Goal: Download file/media

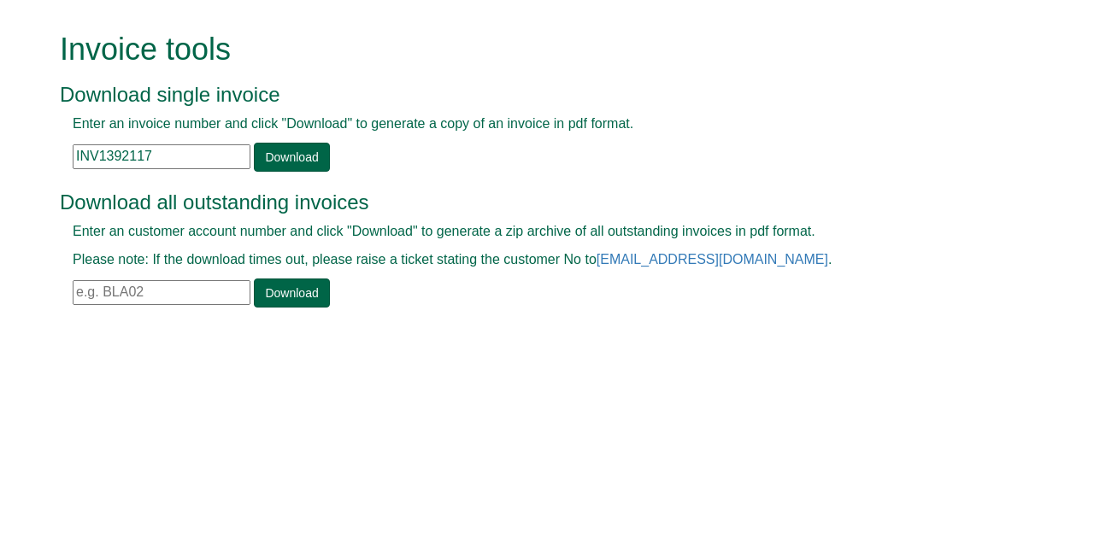
drag, startPoint x: 164, startPoint y: 160, endPoint x: 1, endPoint y: 153, distance: 163.4
click at [1, 153] on form "Invoice tools Download single invoice Enter an invoice number and click "Downlo…" at bounding box center [547, 172] width 1094 height 344
paste input "175258"
type input "INV1175258"
click at [303, 152] on link "Download" at bounding box center [291, 157] width 75 height 29
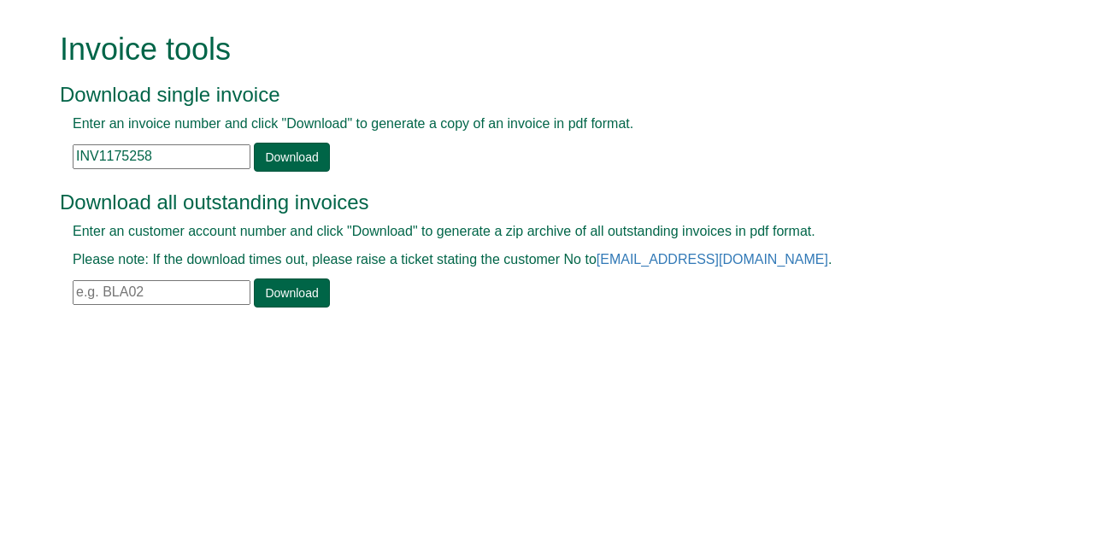
click at [115, 287] on input "text" at bounding box center [162, 292] width 178 height 25
click at [292, 293] on link "Download" at bounding box center [291, 293] width 75 height 29
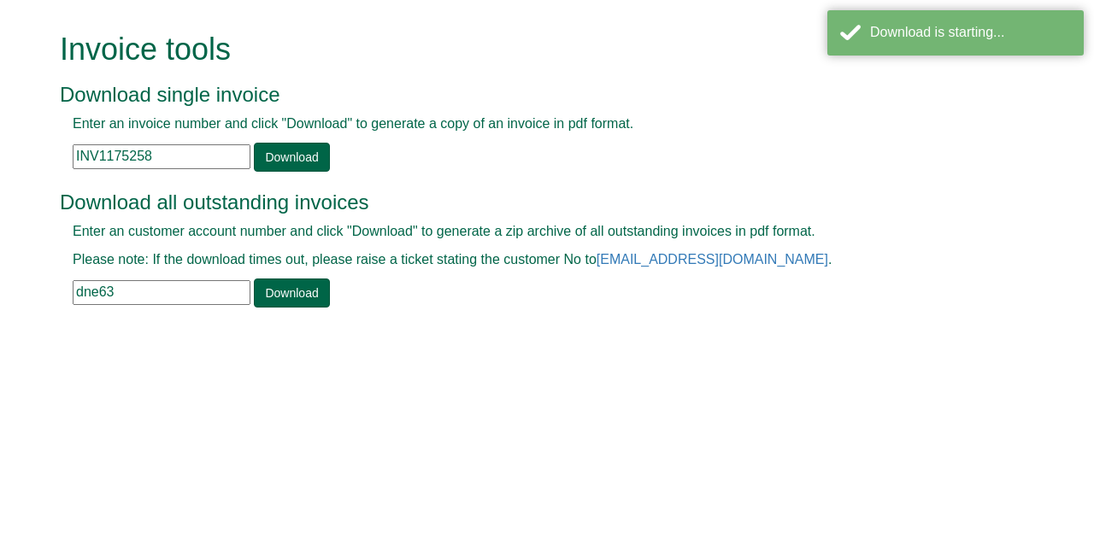
click at [118, 295] on input "dne63" at bounding box center [162, 292] width 178 height 25
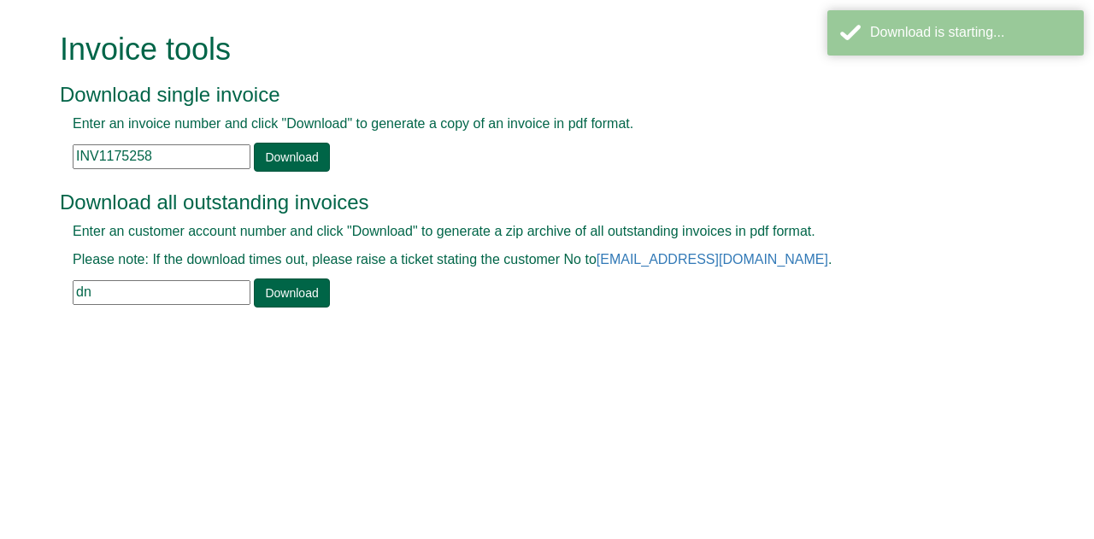
type input "d"
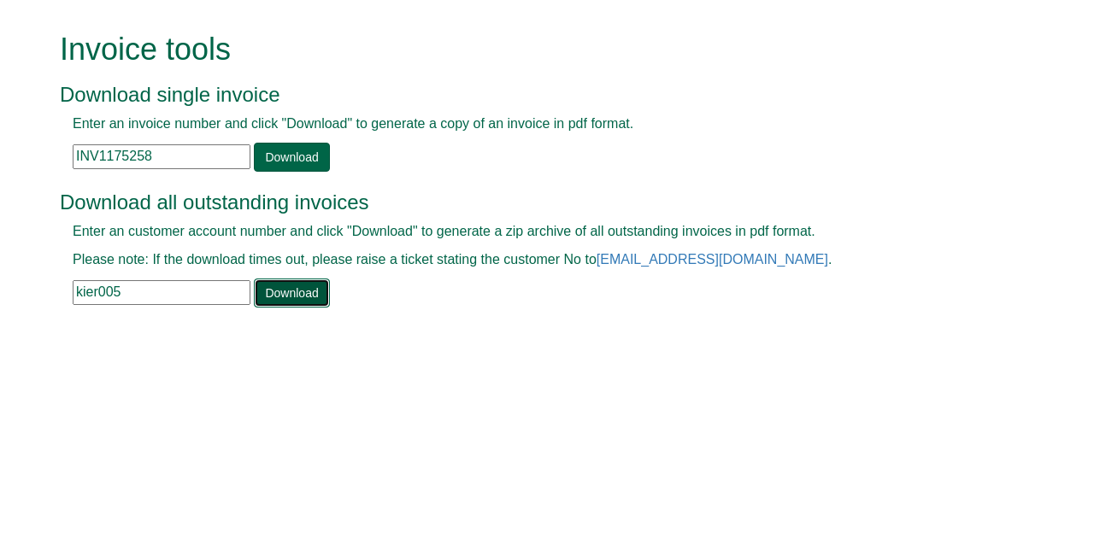
click at [295, 286] on link "Download" at bounding box center [291, 293] width 75 height 29
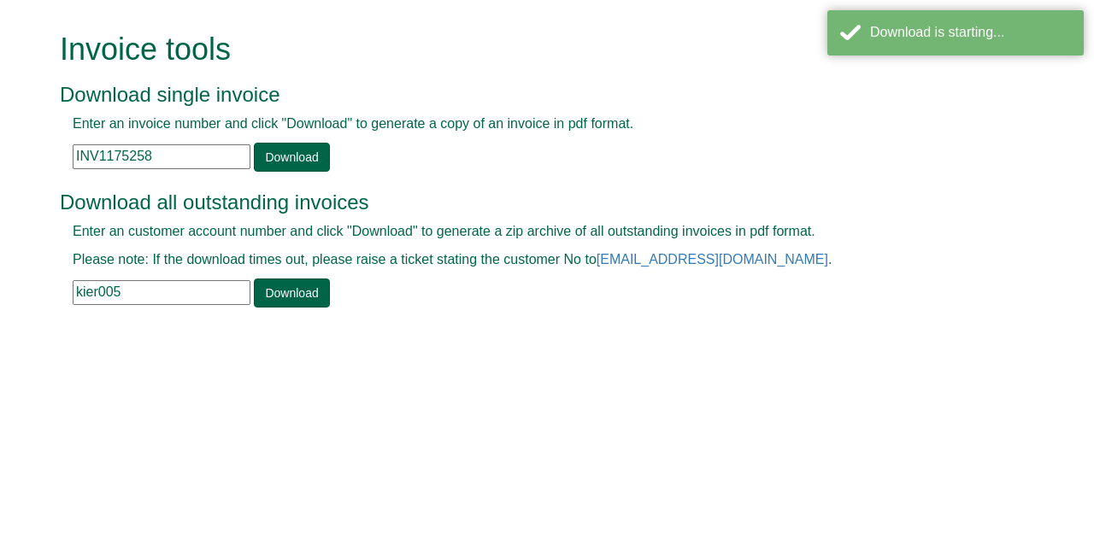
click at [138, 290] on input "kier005" at bounding box center [162, 292] width 178 height 25
type input "k"
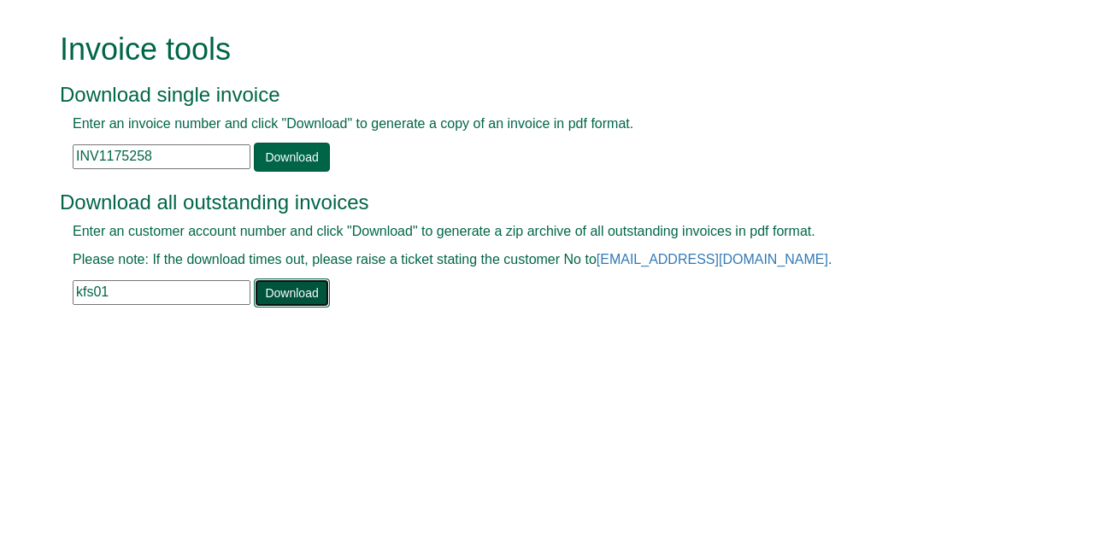
click at [298, 294] on link "Download" at bounding box center [291, 293] width 75 height 29
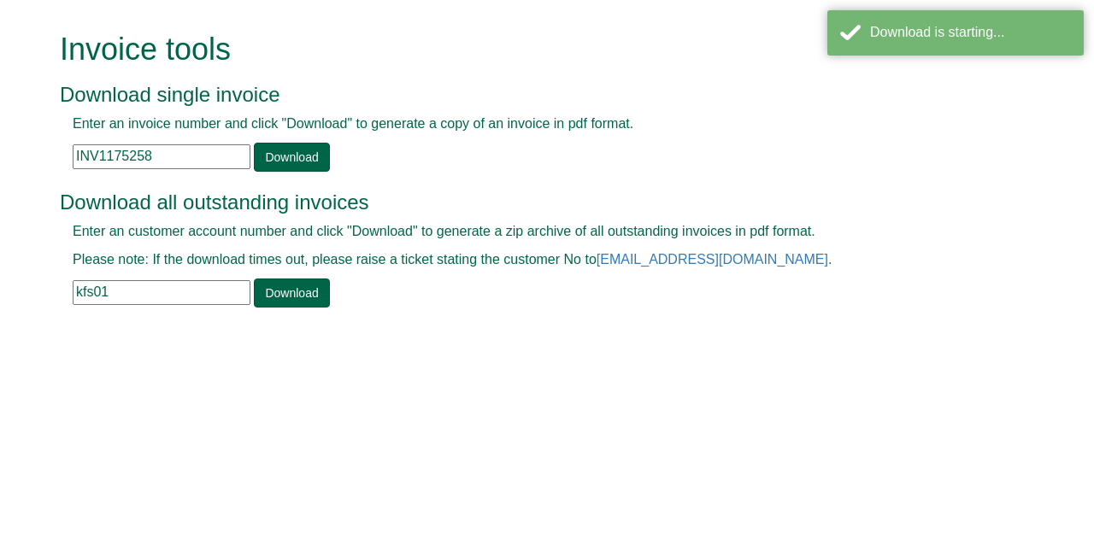
click at [121, 290] on input "kfs01" at bounding box center [162, 292] width 178 height 25
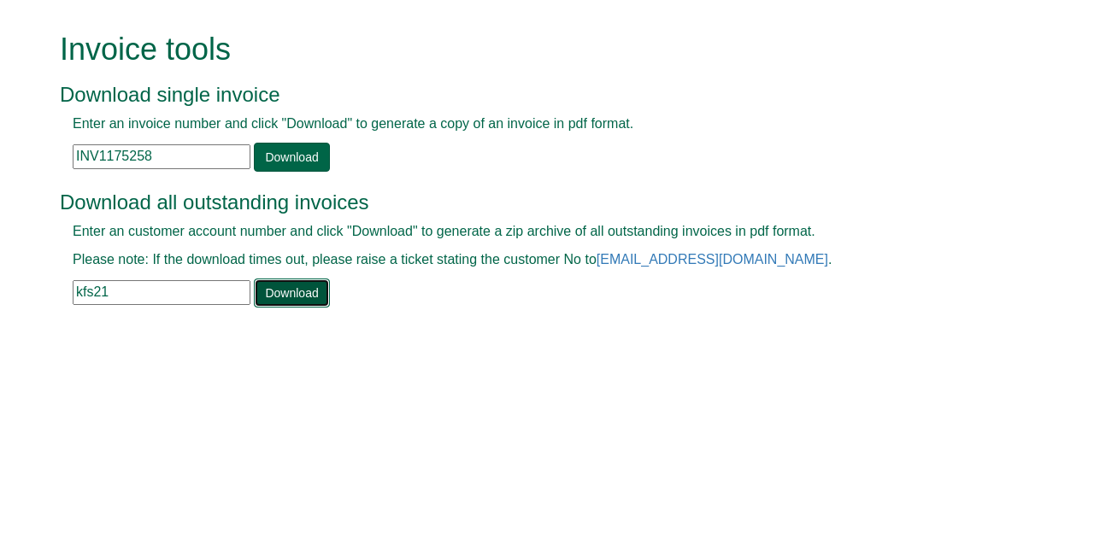
click at [304, 295] on link "Download" at bounding box center [291, 293] width 75 height 29
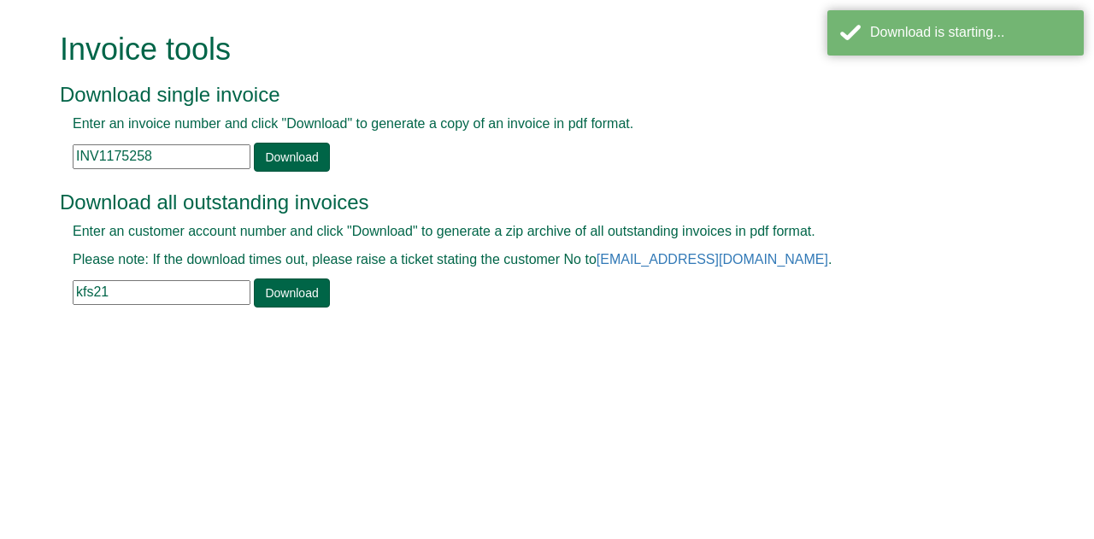
click at [128, 300] on input "kfs21" at bounding box center [162, 292] width 178 height 25
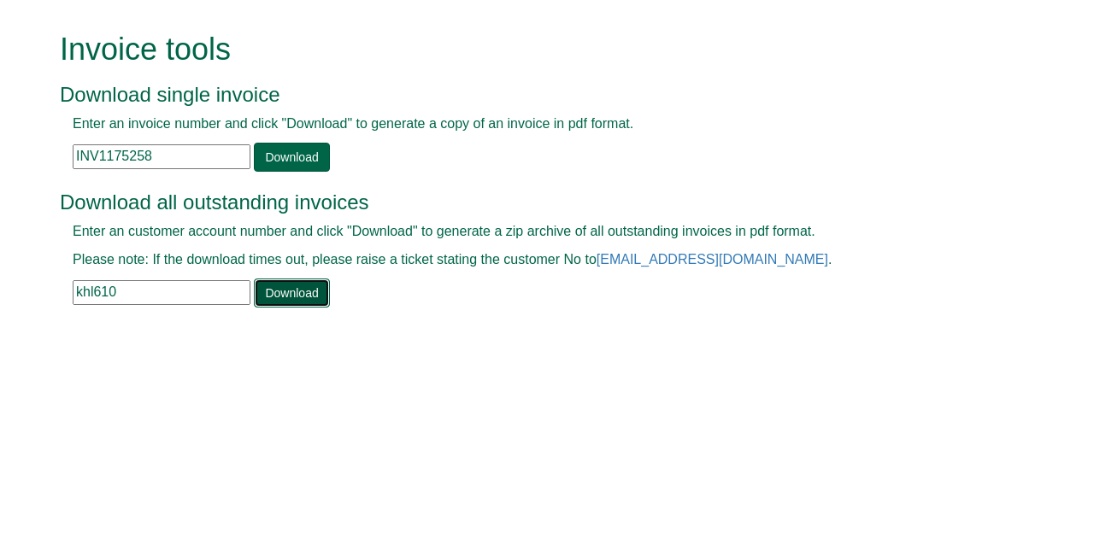
click at [284, 296] on link "Download" at bounding box center [291, 293] width 75 height 29
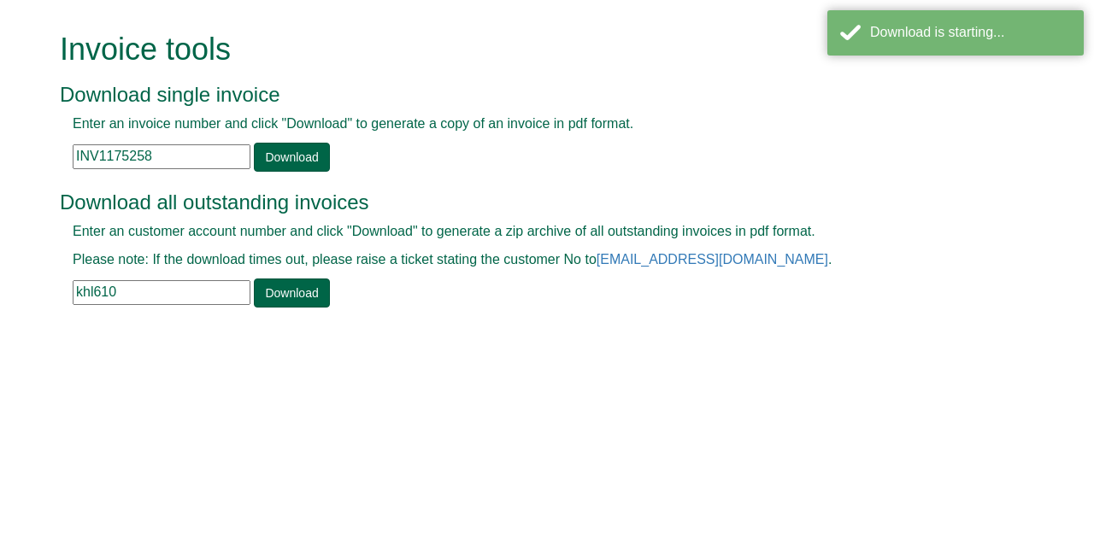
click at [136, 292] on input "khl610" at bounding box center [162, 292] width 178 height 25
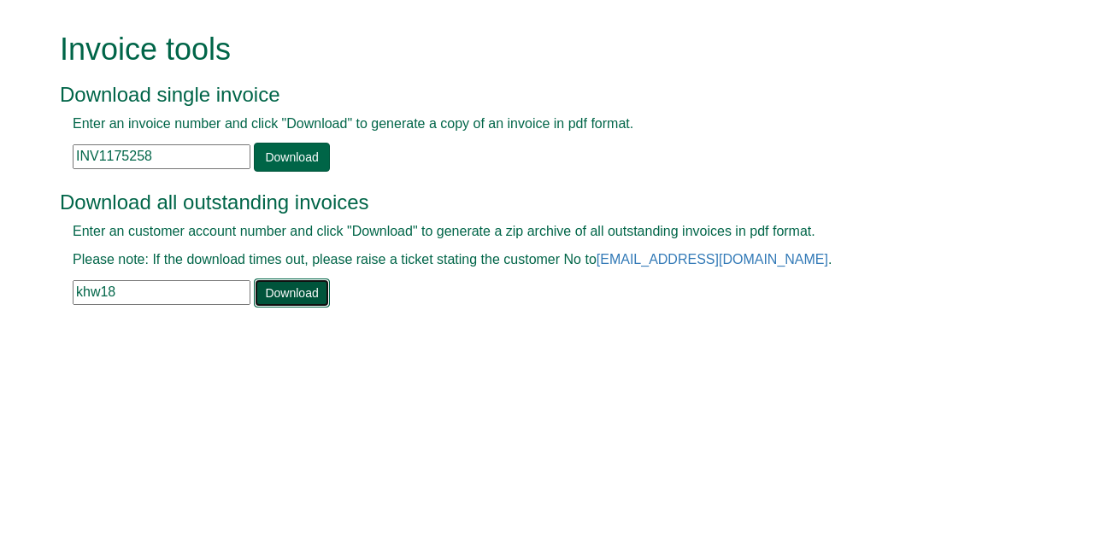
click at [286, 290] on link "Download" at bounding box center [291, 293] width 75 height 29
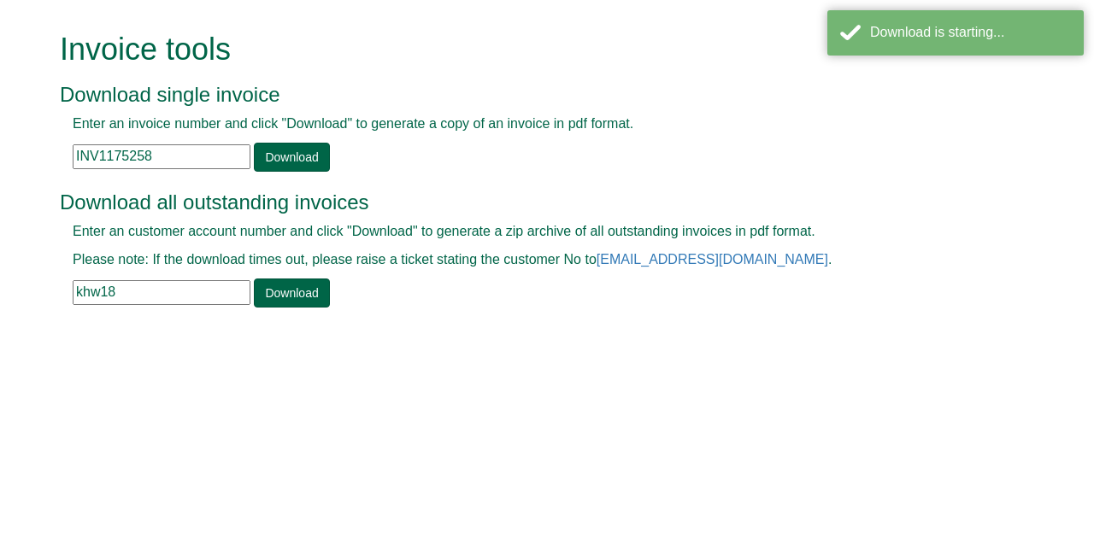
click at [124, 292] on input "khw18" at bounding box center [162, 292] width 178 height 25
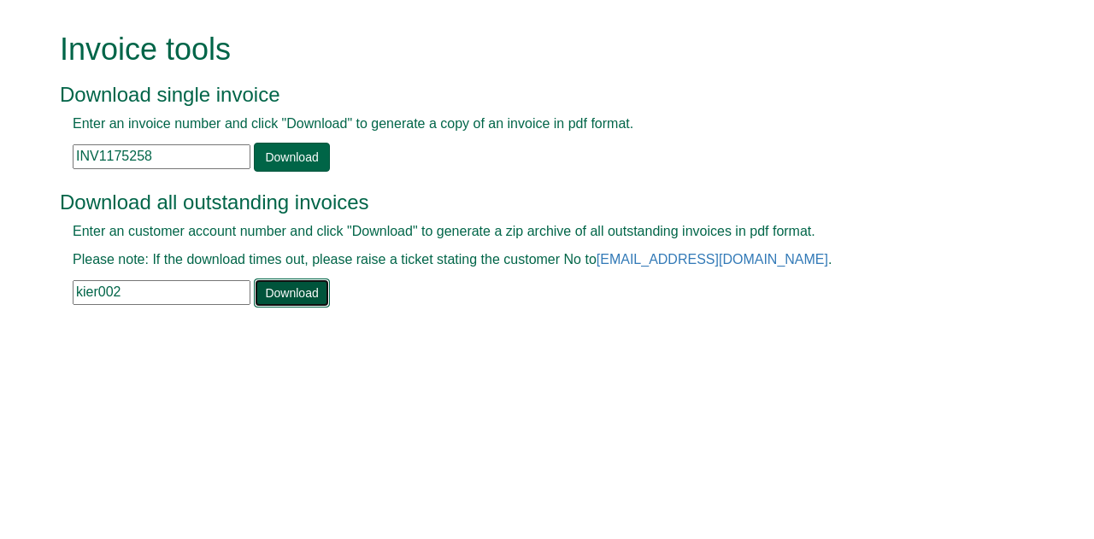
click at [274, 288] on link "Download" at bounding box center [291, 293] width 75 height 29
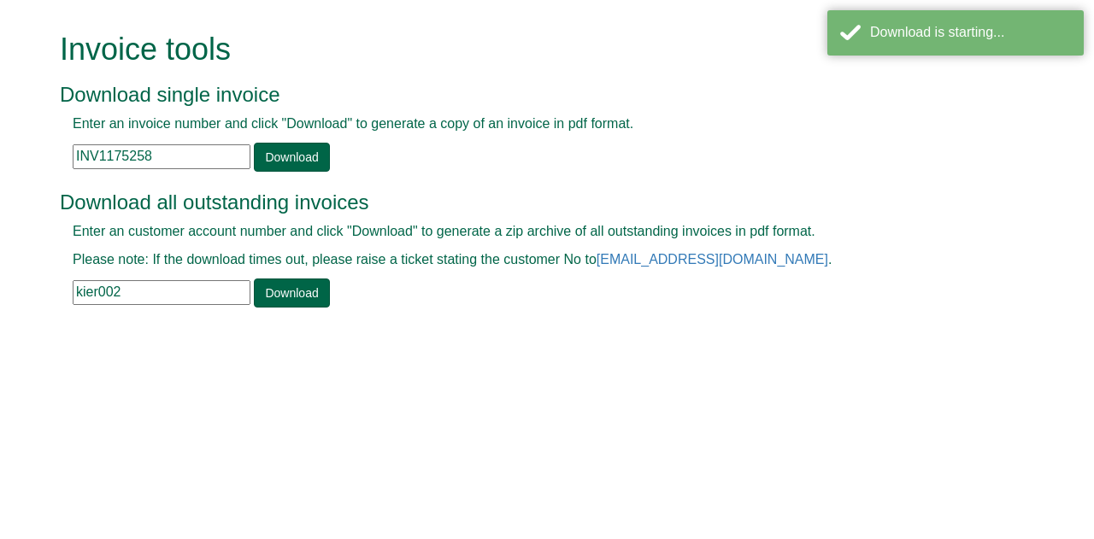
click at [127, 290] on input "kier002" at bounding box center [162, 292] width 178 height 25
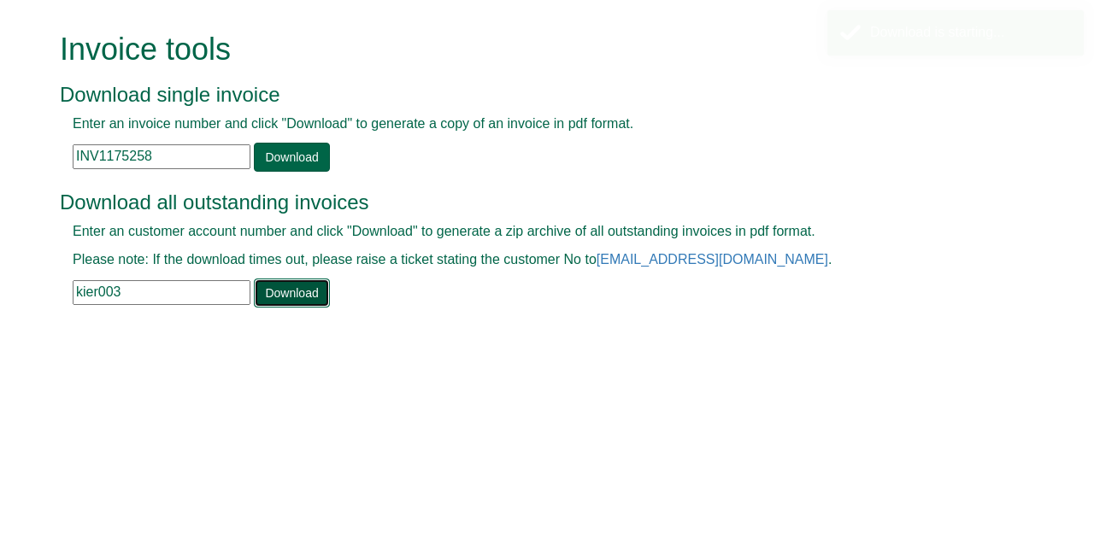
click at [292, 297] on link "Download" at bounding box center [291, 293] width 75 height 29
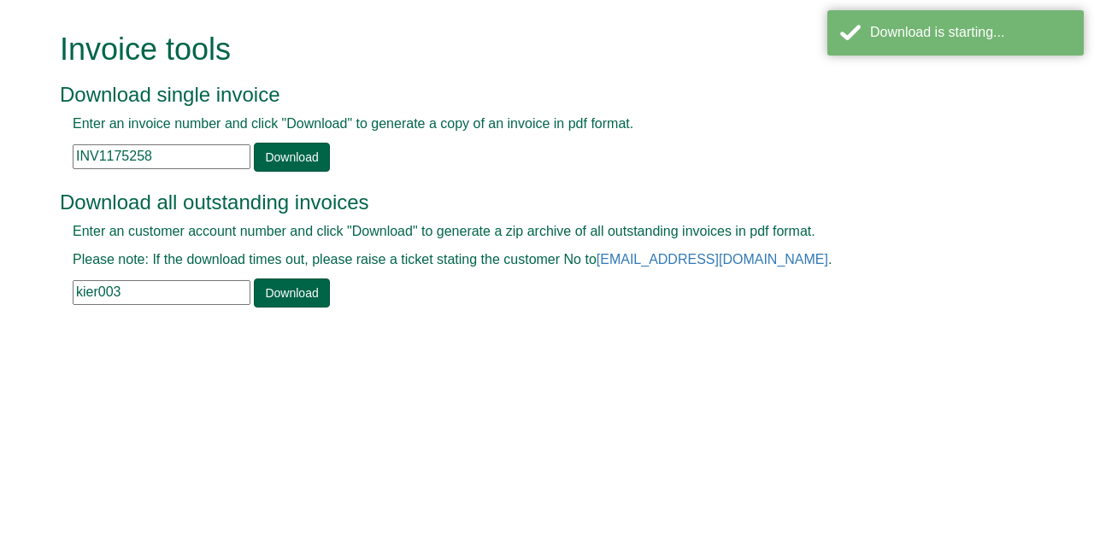
click at [152, 289] on input "kier003" at bounding box center [162, 292] width 178 height 25
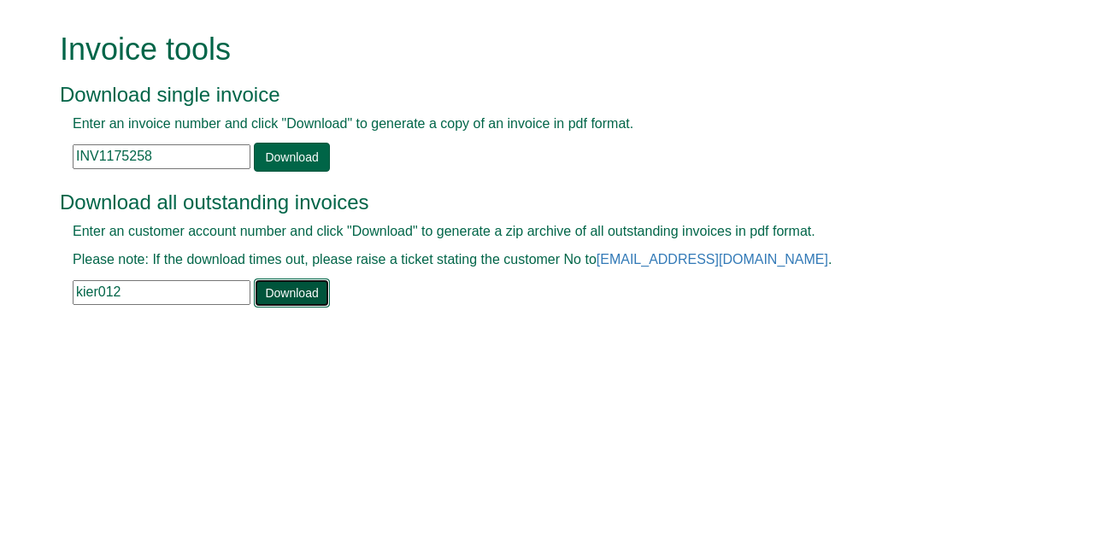
click at [286, 289] on link "Download" at bounding box center [291, 293] width 75 height 29
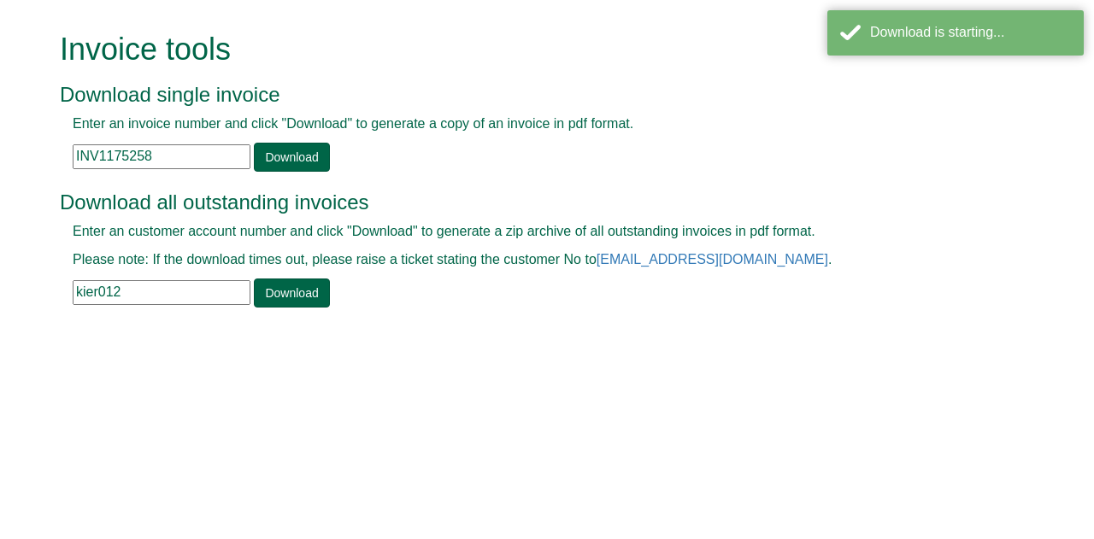
click at [128, 289] on input "kier012" at bounding box center [162, 292] width 178 height 25
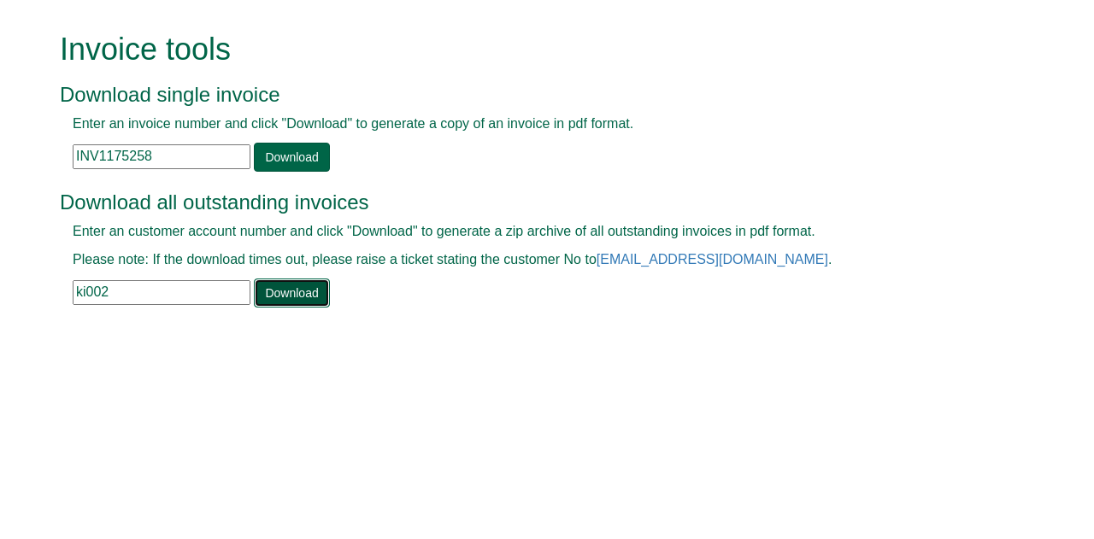
click at [271, 292] on link "Download" at bounding box center [291, 293] width 75 height 29
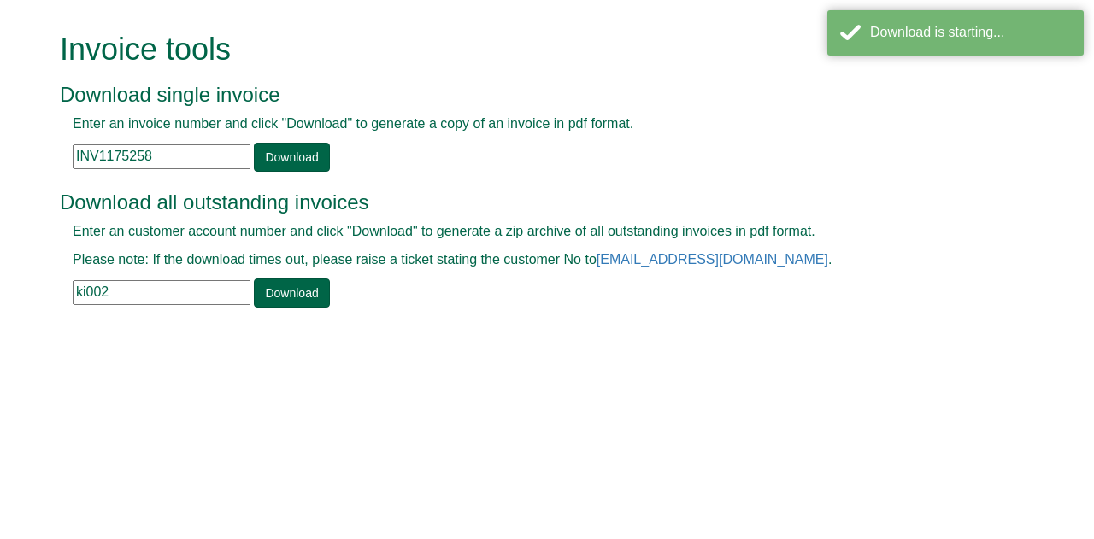
click at [120, 290] on input "ki002" at bounding box center [162, 292] width 178 height 25
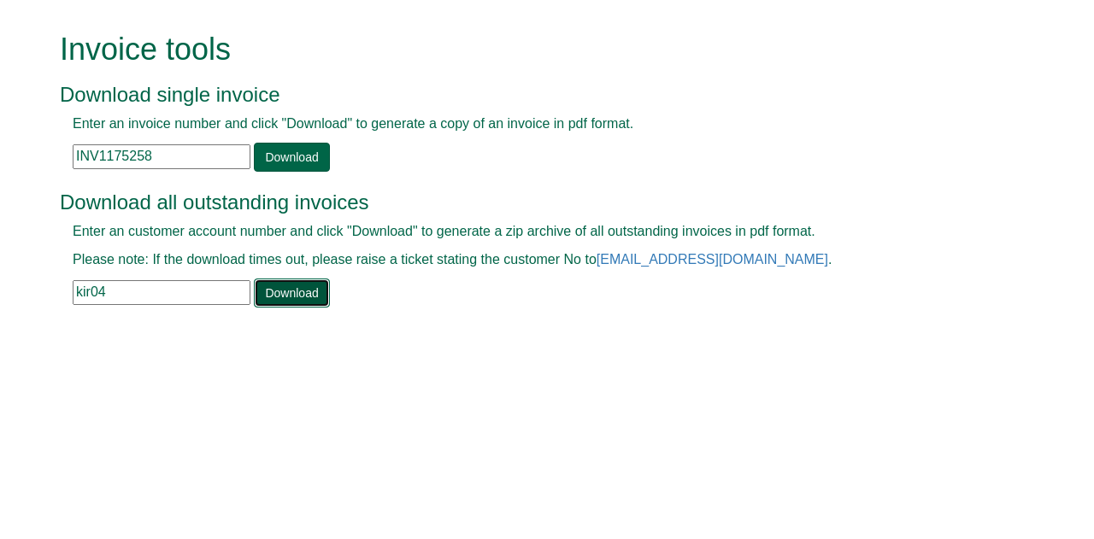
click at [298, 284] on link "Download" at bounding box center [291, 293] width 75 height 29
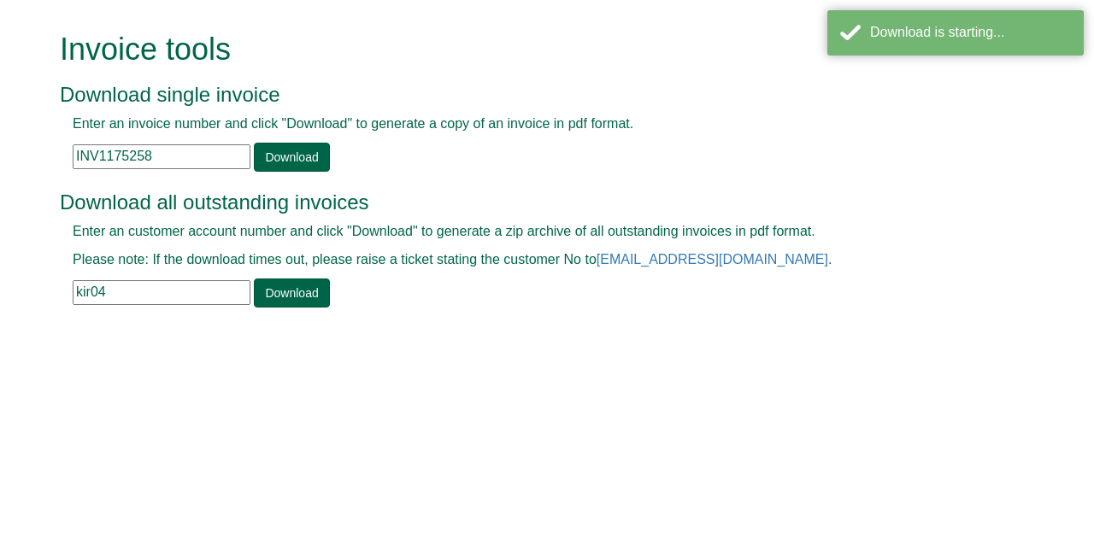
click at [118, 290] on input "kir04" at bounding box center [162, 292] width 178 height 25
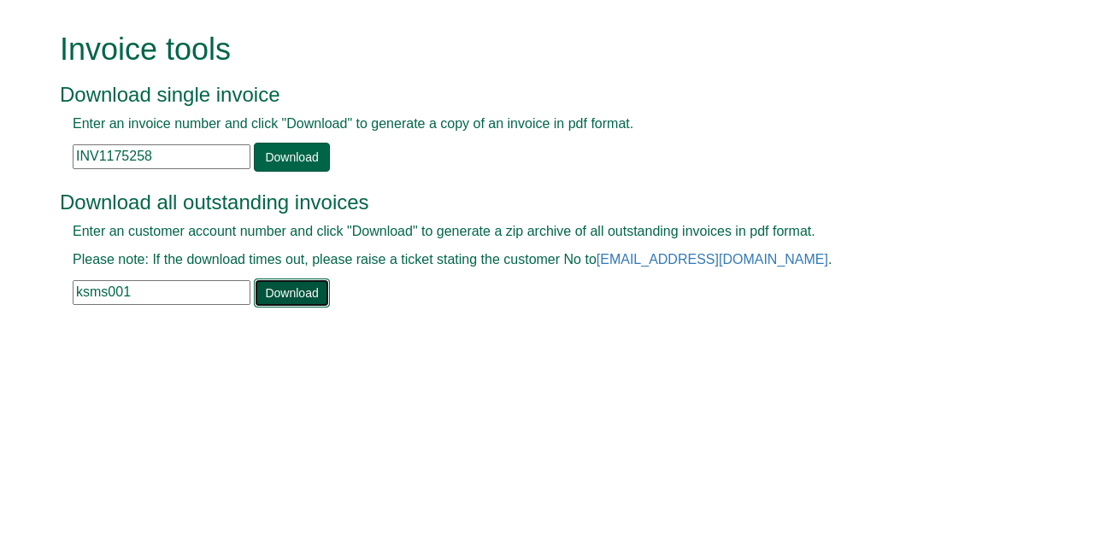
click at [304, 295] on link "Download" at bounding box center [291, 293] width 75 height 29
click at [150, 293] on input "ksms001" at bounding box center [162, 292] width 178 height 25
type input "kcs65"
click at [296, 295] on link "Download" at bounding box center [291, 293] width 75 height 29
